Goal: Use online tool/utility: Utilize a website feature to perform a specific function

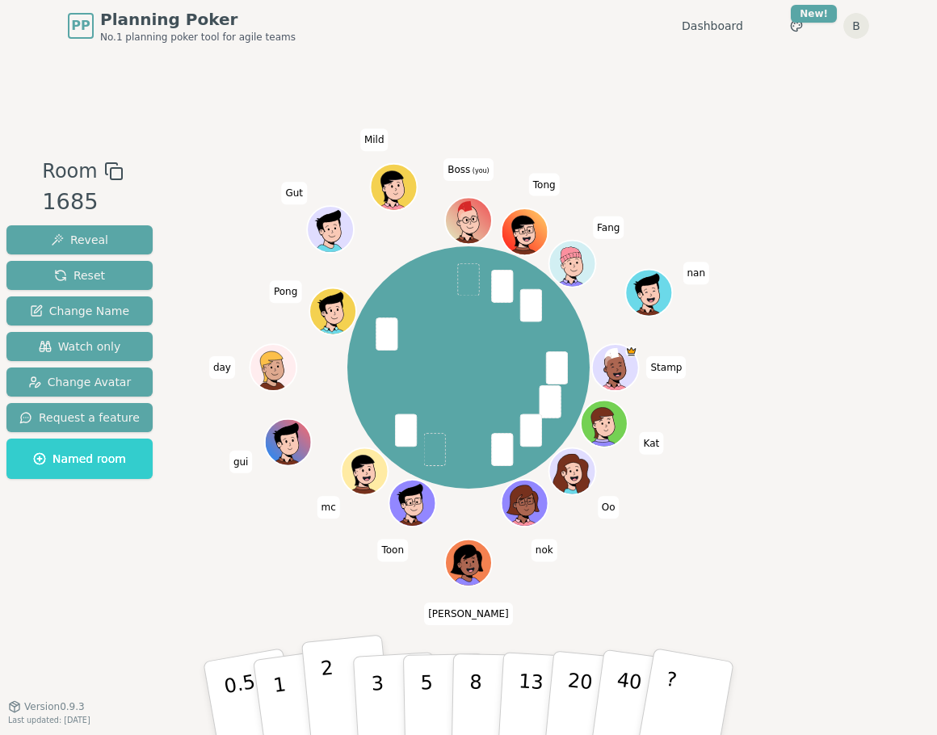
click at [320, 675] on p "2" at bounding box center [330, 701] width 21 height 88
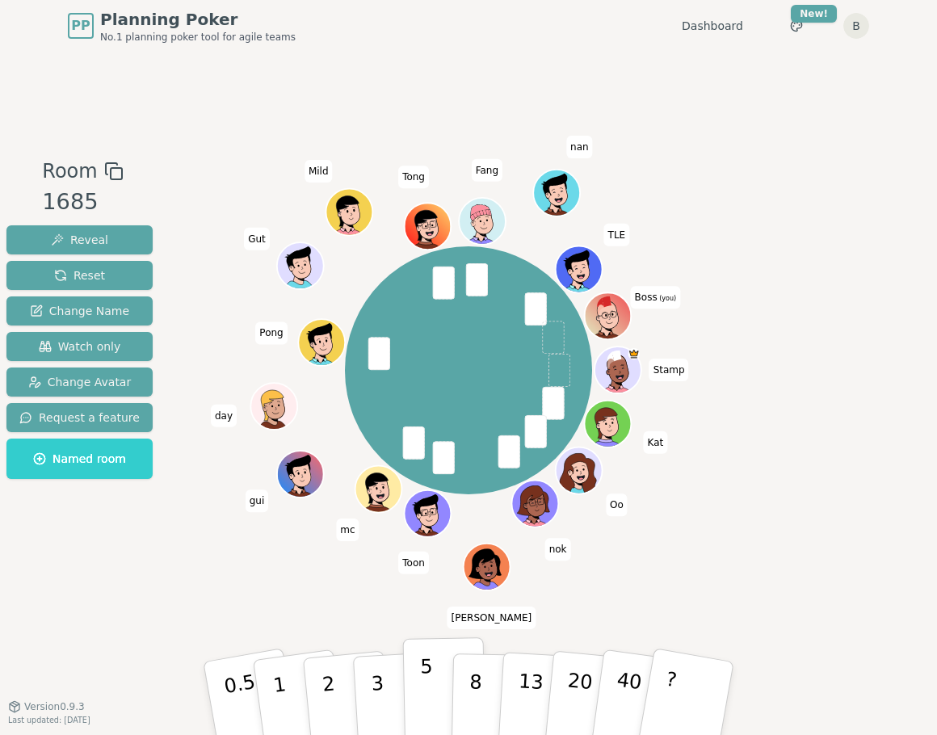
click at [409, 681] on button "5" at bounding box center [444, 698] width 83 height 123
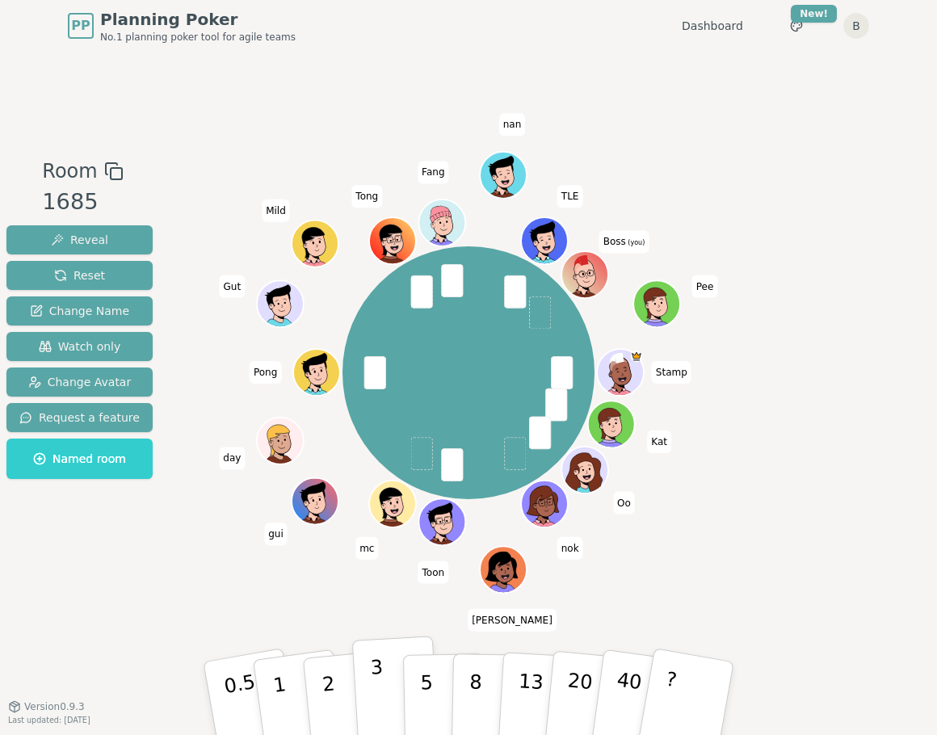
click at [361, 686] on button "3" at bounding box center [396, 699] width 88 height 126
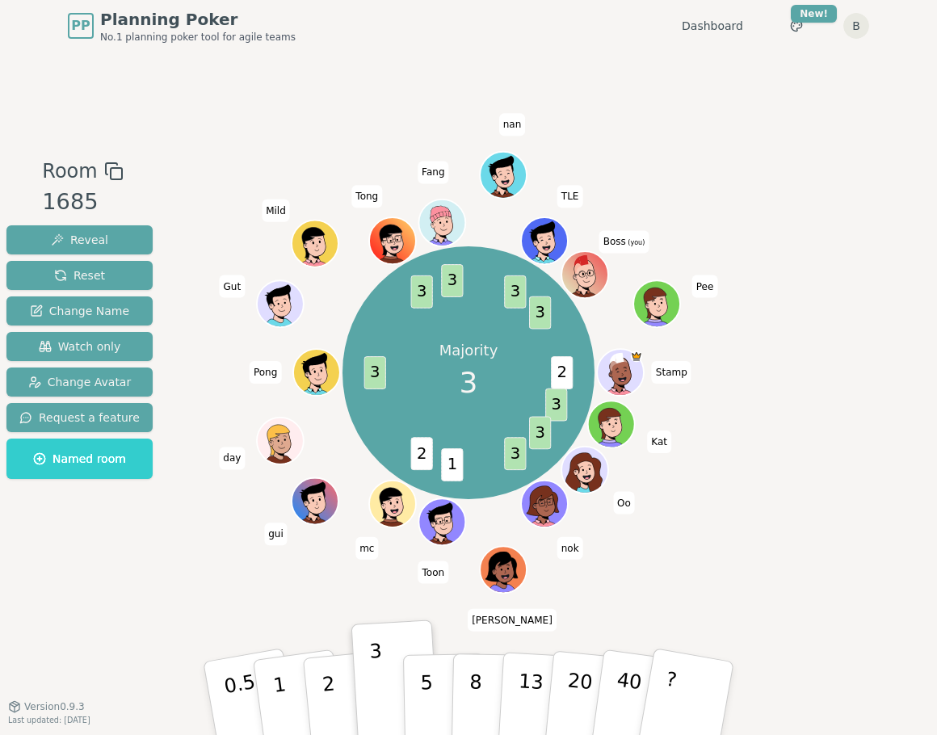
click at [812, 309] on div "Room 1685 Reveal Reset Change Name Watch only Change Avatar Request a feature N…" at bounding box center [468, 379] width 937 height 444
drag, startPoint x: 95, startPoint y: 355, endPoint x: 245, endPoint y: 360, distance: 149.6
click at [95, 355] on button "Watch only" at bounding box center [79, 346] width 146 height 29
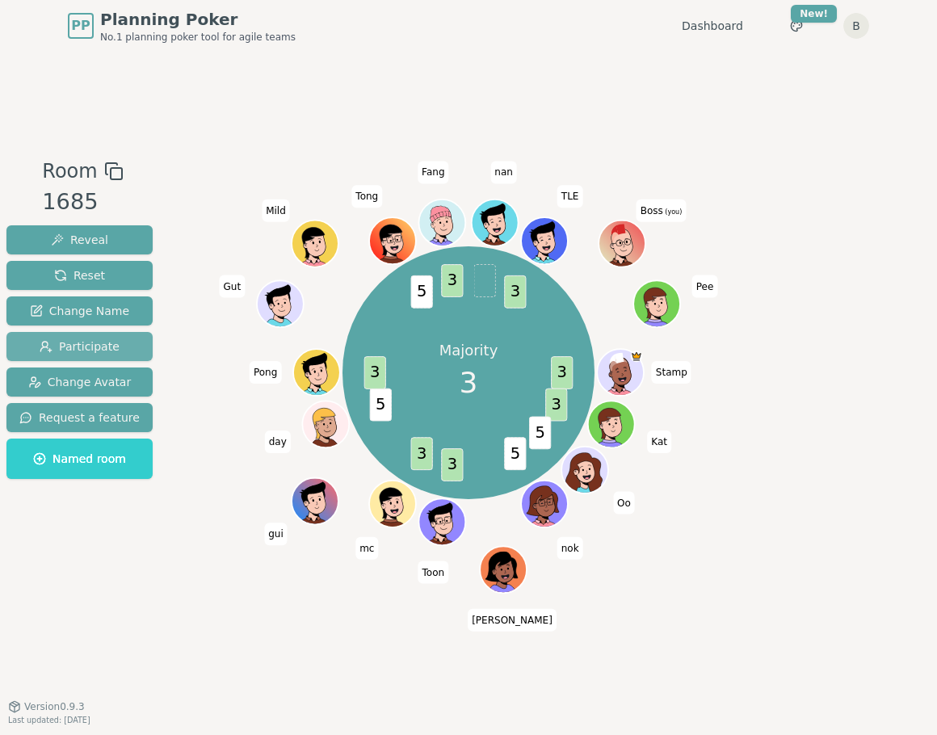
click at [69, 349] on span "Participate" at bounding box center [80, 347] width 80 height 16
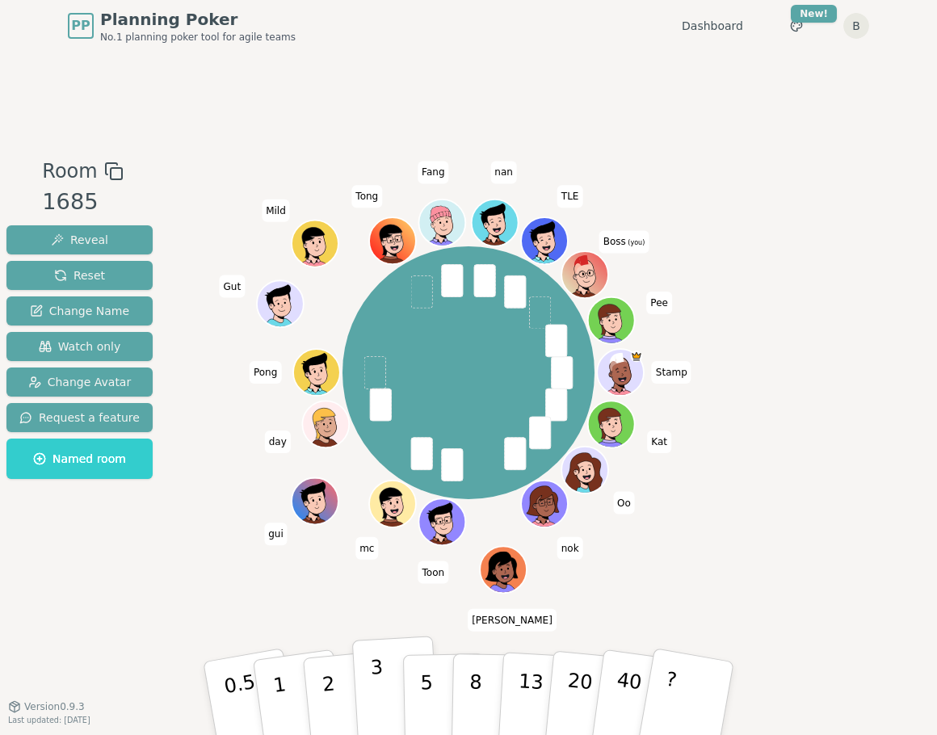
click at [396, 694] on button "3" at bounding box center [396, 699] width 88 height 126
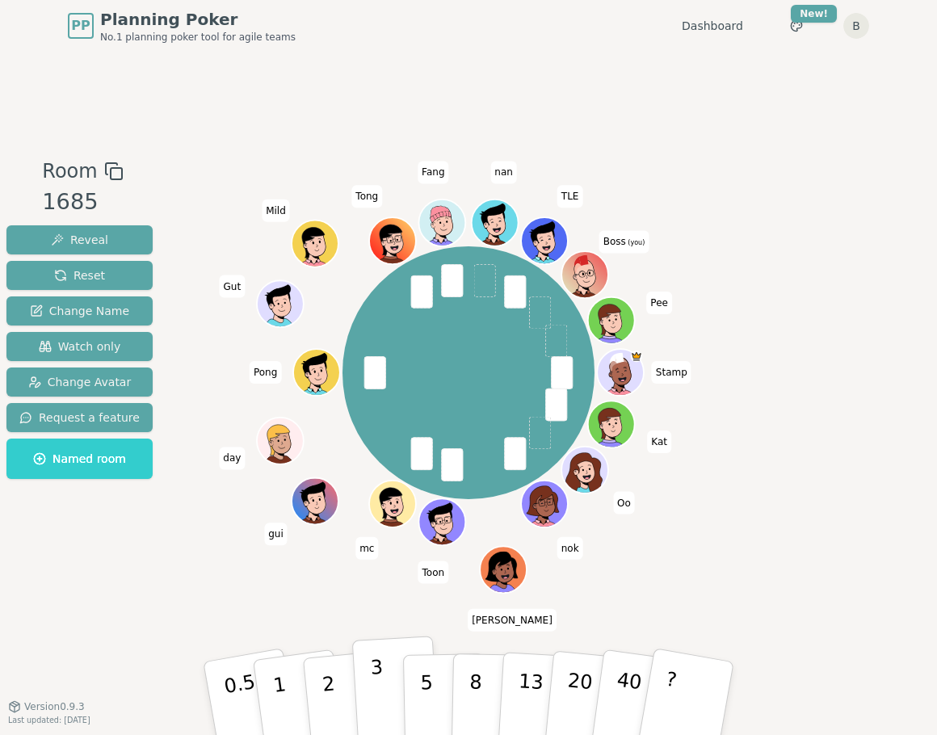
click at [388, 677] on button "3" at bounding box center [396, 699] width 88 height 126
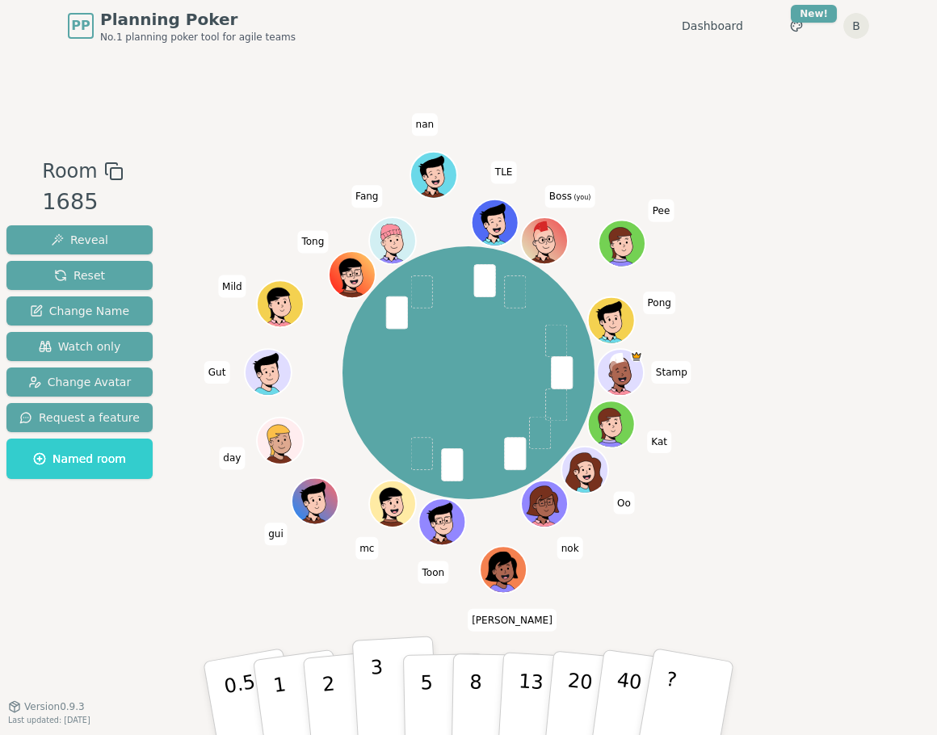
click at [389, 688] on button "3" at bounding box center [396, 699] width 88 height 126
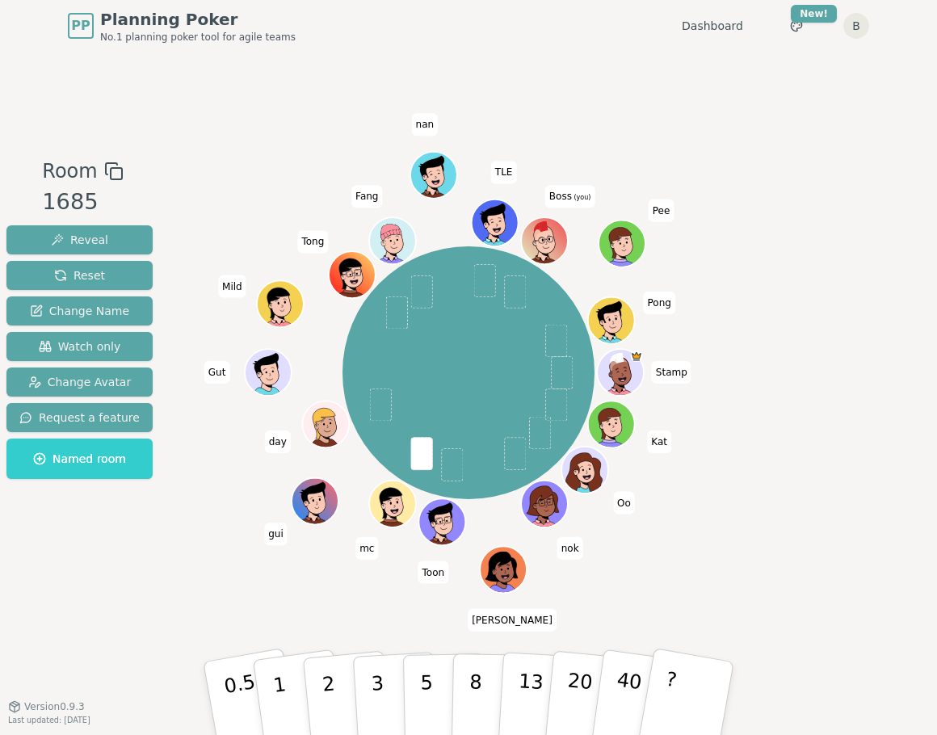
click at [370, 605] on div "Room 1685 Reveal Reset Change Name Watch only Change Avatar Request a feature N…" at bounding box center [468, 379] width 937 height 654
click at [417, 678] on button "5" at bounding box center [444, 698] width 83 height 123
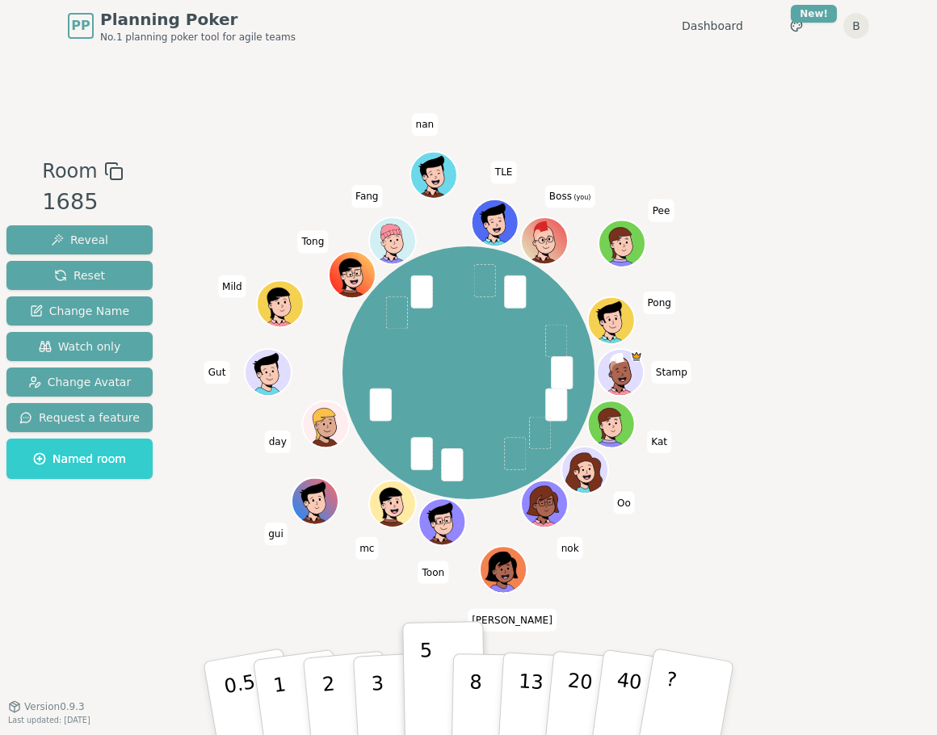
drag, startPoint x: 890, startPoint y: 138, endPoint x: 877, endPoint y: 138, distance: 13.7
click at [890, 138] on div "Room 1685 Reveal Reset Change Name Watch only Change Avatar Request a feature N…" at bounding box center [468, 379] width 937 height 654
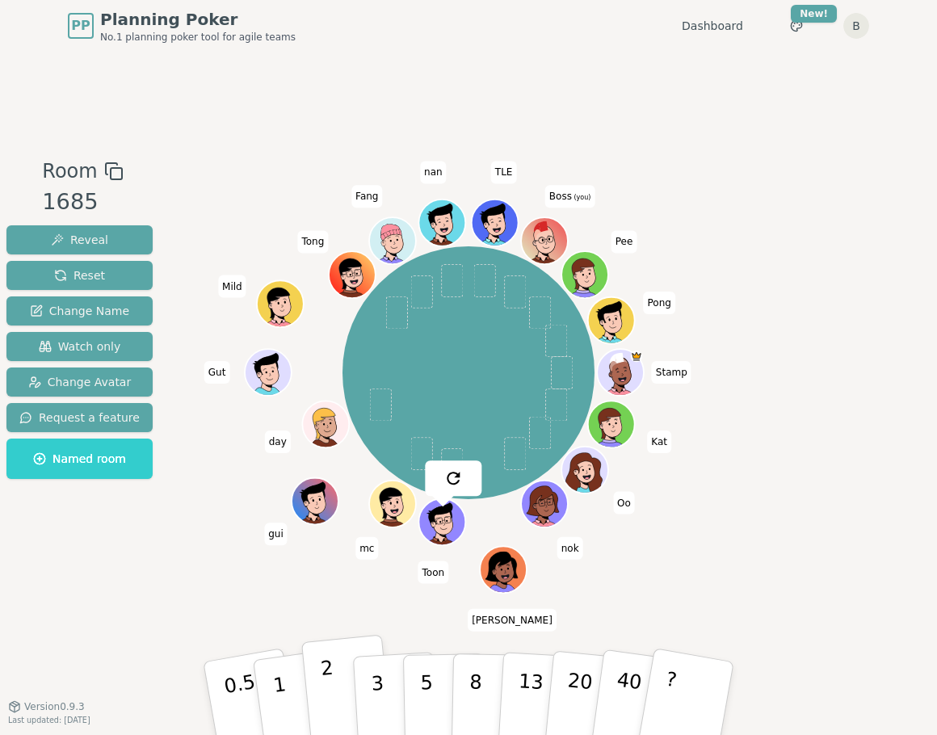
drag, startPoint x: 365, startPoint y: 629, endPoint x: 364, endPoint y: 653, distance: 23.4
click at [365, 629] on div "Room 1685 Reveal Reset Change Name Watch only Change Avatar Request a feature N…" at bounding box center [468, 379] width 937 height 654
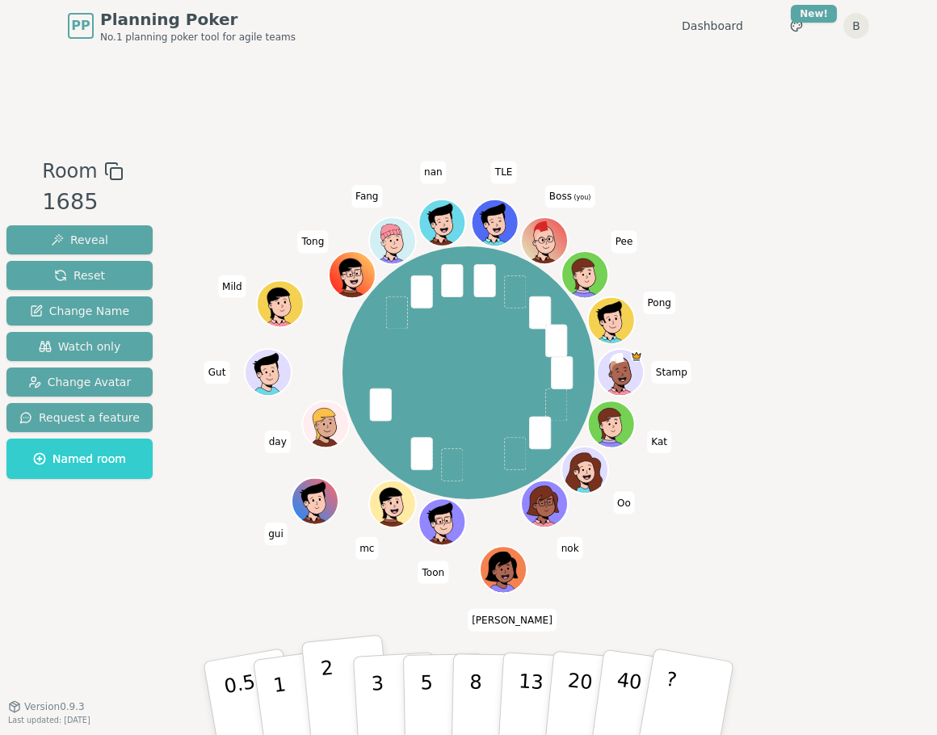
click at [347, 684] on button "2" at bounding box center [347, 699] width 92 height 128
click at [379, 671] on p "3" at bounding box center [379, 700] width 18 height 88
click at [339, 690] on button "2" at bounding box center [347, 699] width 92 height 128
